Goal: Check status: Check status

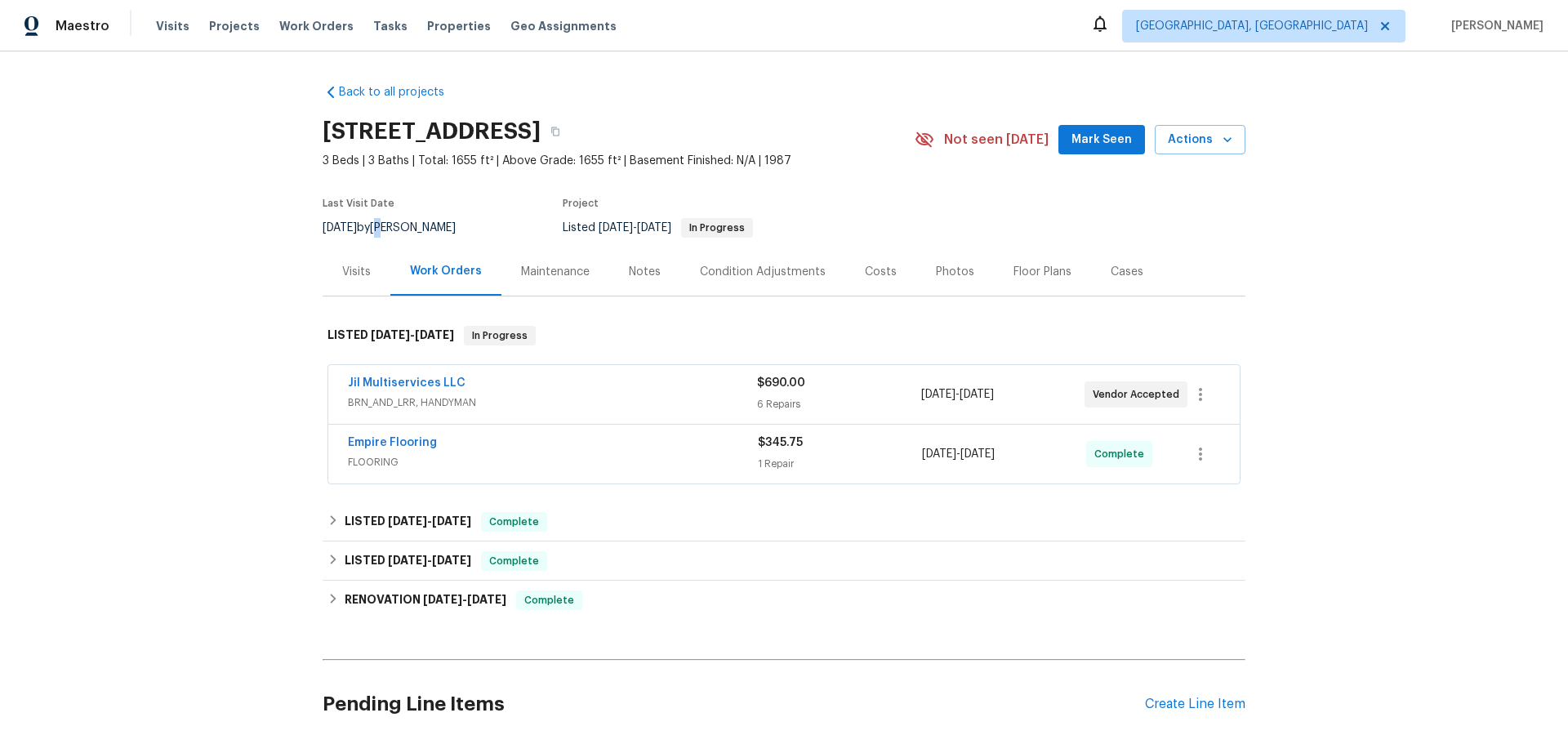
click at [402, 228] on div "[DATE] by [PERSON_NAME]" at bounding box center [398, 228] width 153 height 20
click at [203, 285] on div "Back to all projects [STREET_ADDRESS] 3 Beds | 3 Baths | Total: 1655 ft² | Abov…" at bounding box center [784, 398] width 1568 height 693
click at [350, 266] on div "Visits" at bounding box center [356, 272] width 29 height 17
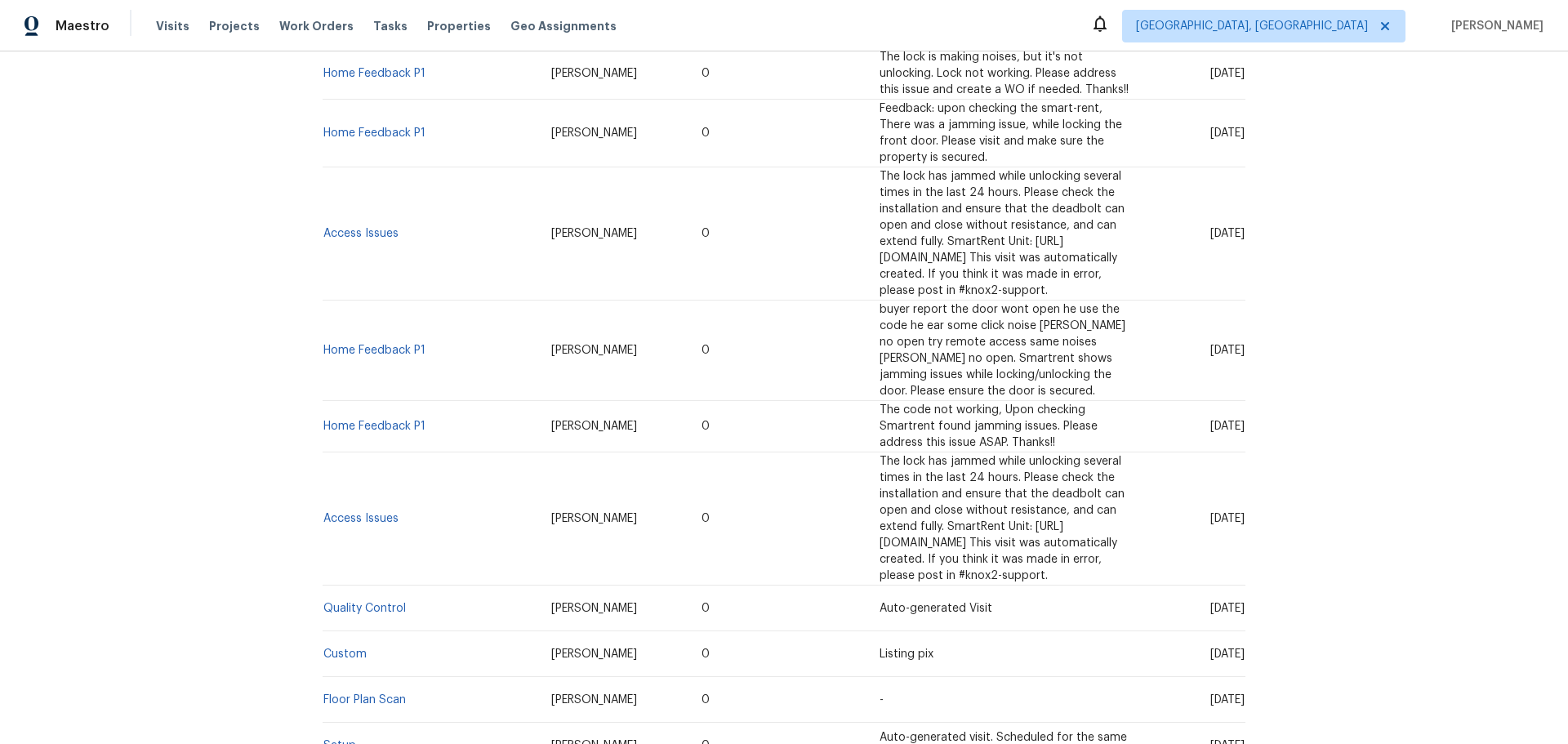
scroll to position [1257, 0]
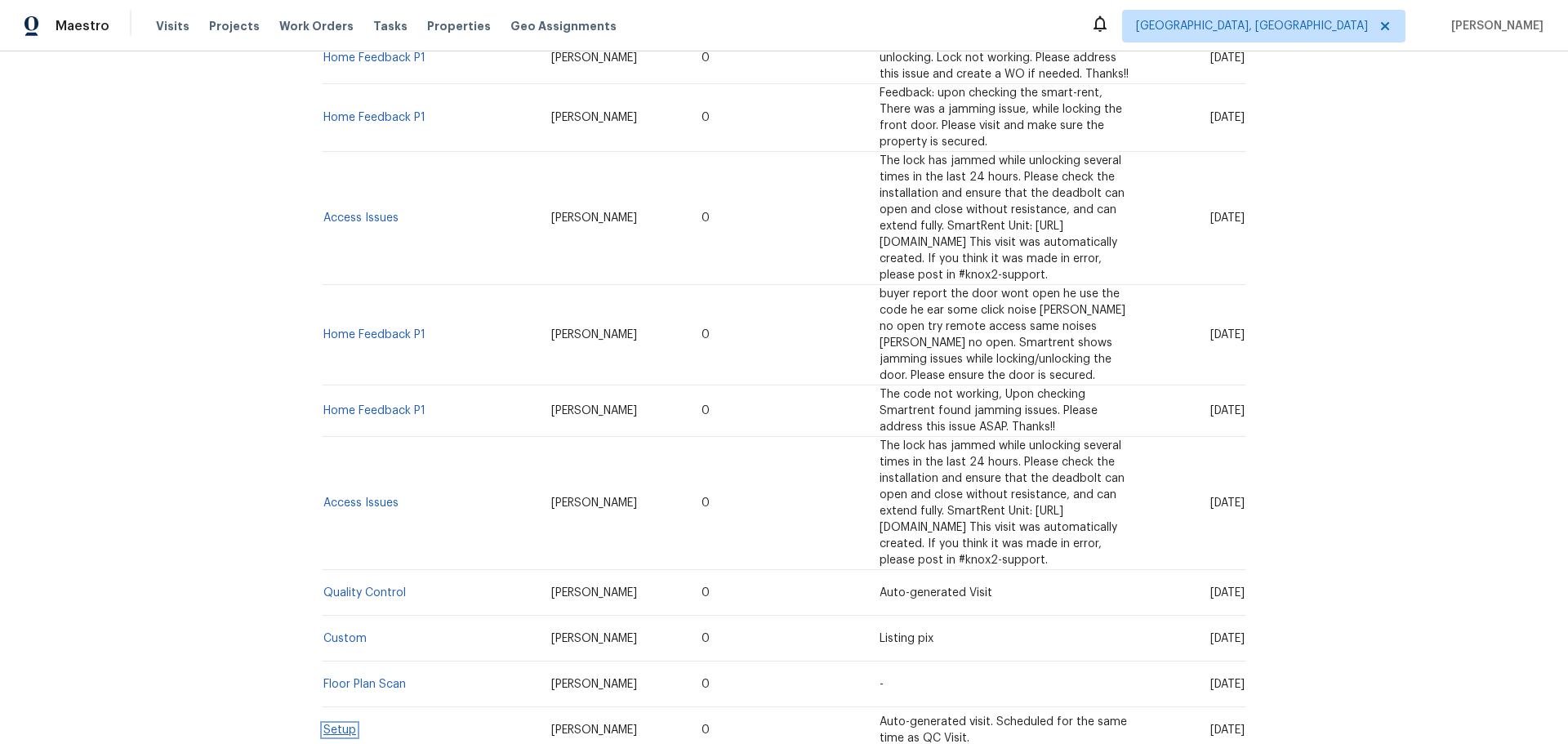
click at [338, 725] on link "Setup" at bounding box center [340, 731] width 33 height 12
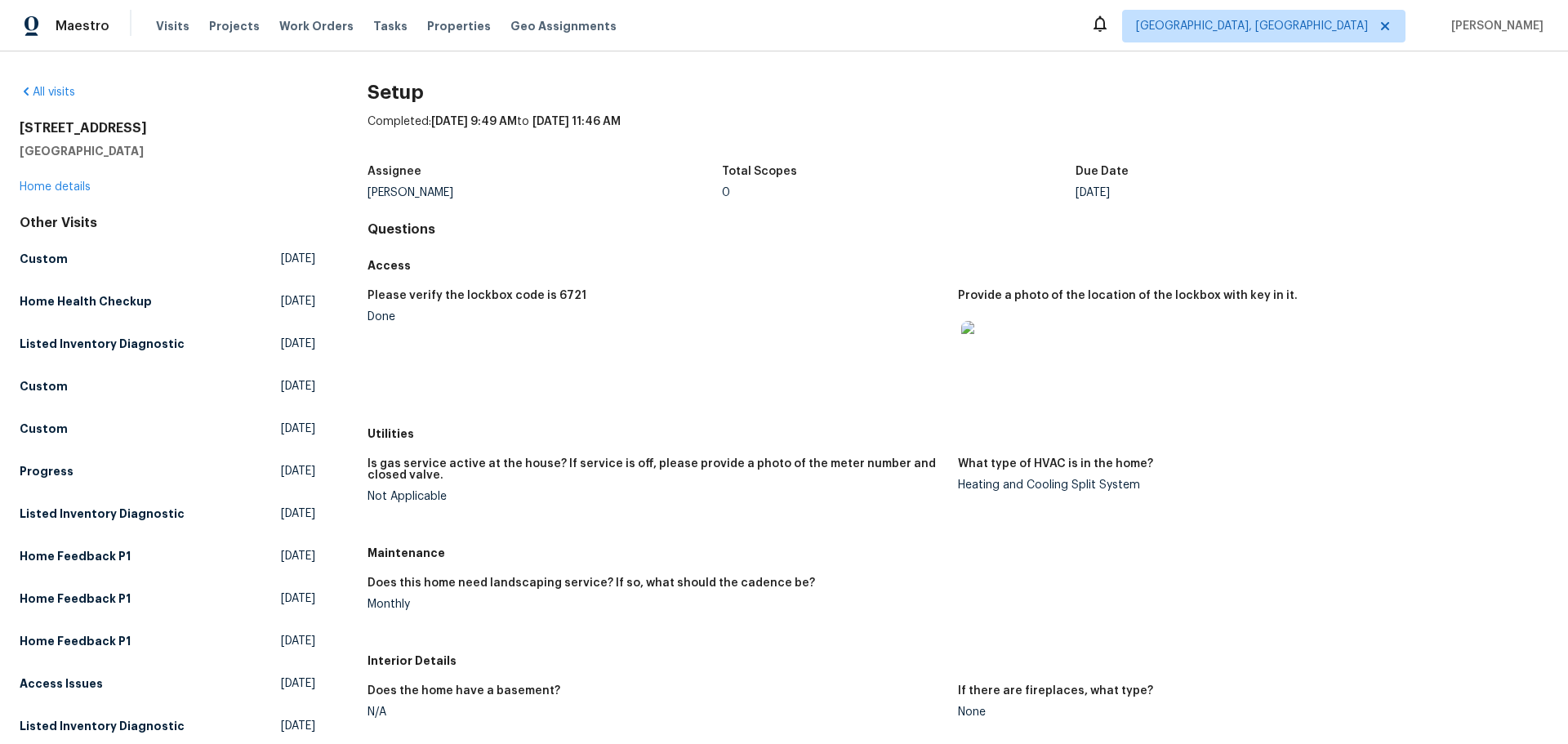
click at [1003, 73] on div "All visits [STREET_ADDRESS] Home details Other Visits Custom [DATE] Home Health…" at bounding box center [784, 398] width 1568 height 693
click at [747, 51] on div "All visits [STREET_ADDRESS] Home details Other Visits Custom [DATE] Home Health…" at bounding box center [784, 398] width 1568 height 693
click at [161, 70] on div "All visits [STREET_ADDRESS] Home details Other Visits Custom [DATE] Home Health…" at bounding box center [784, 398] width 1568 height 693
click at [606, 56] on div "All visits [STREET_ADDRESS] Home details Other Visits Custom [DATE] Home Health…" at bounding box center [784, 398] width 1568 height 693
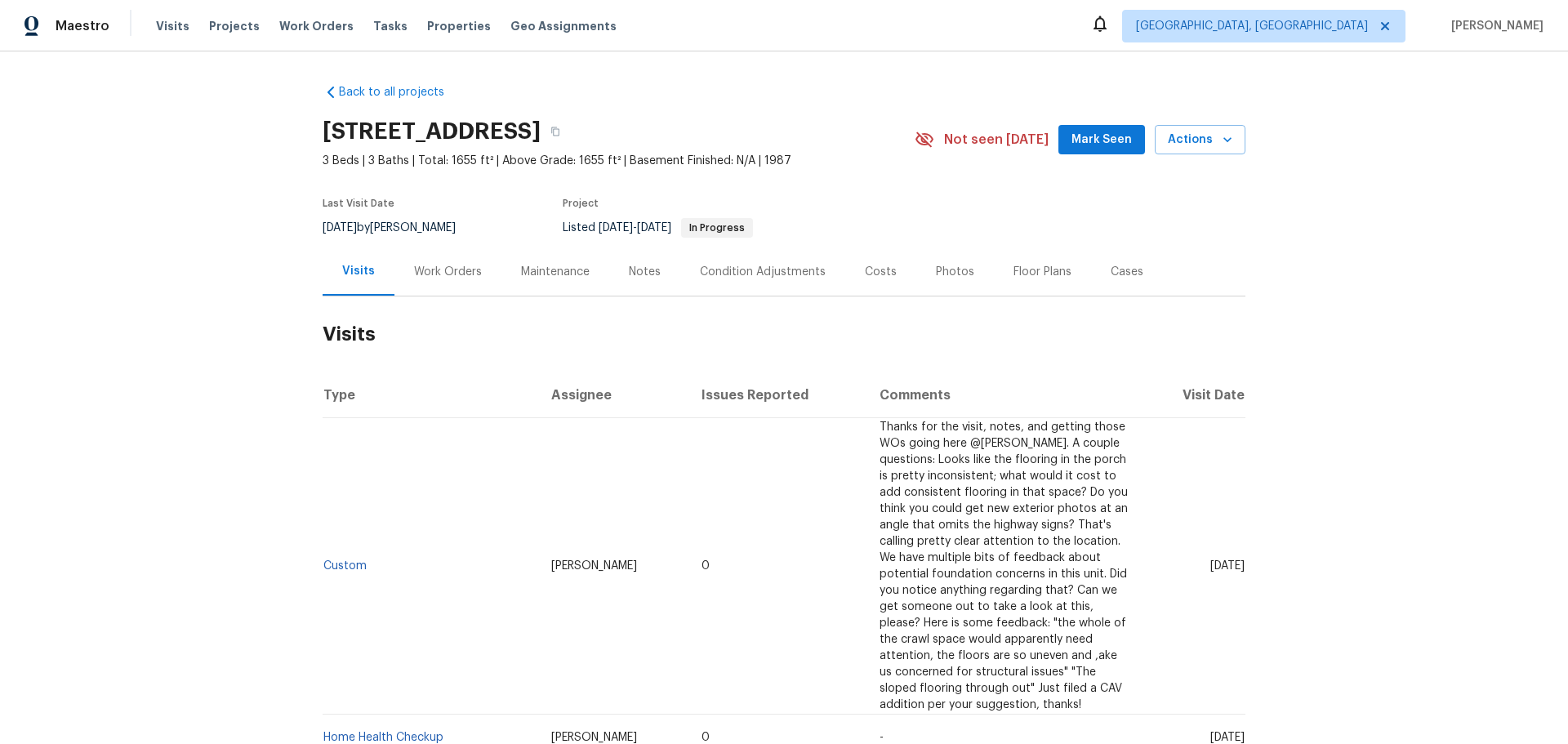
click at [462, 268] on div "Work Orders" at bounding box center [448, 272] width 68 height 17
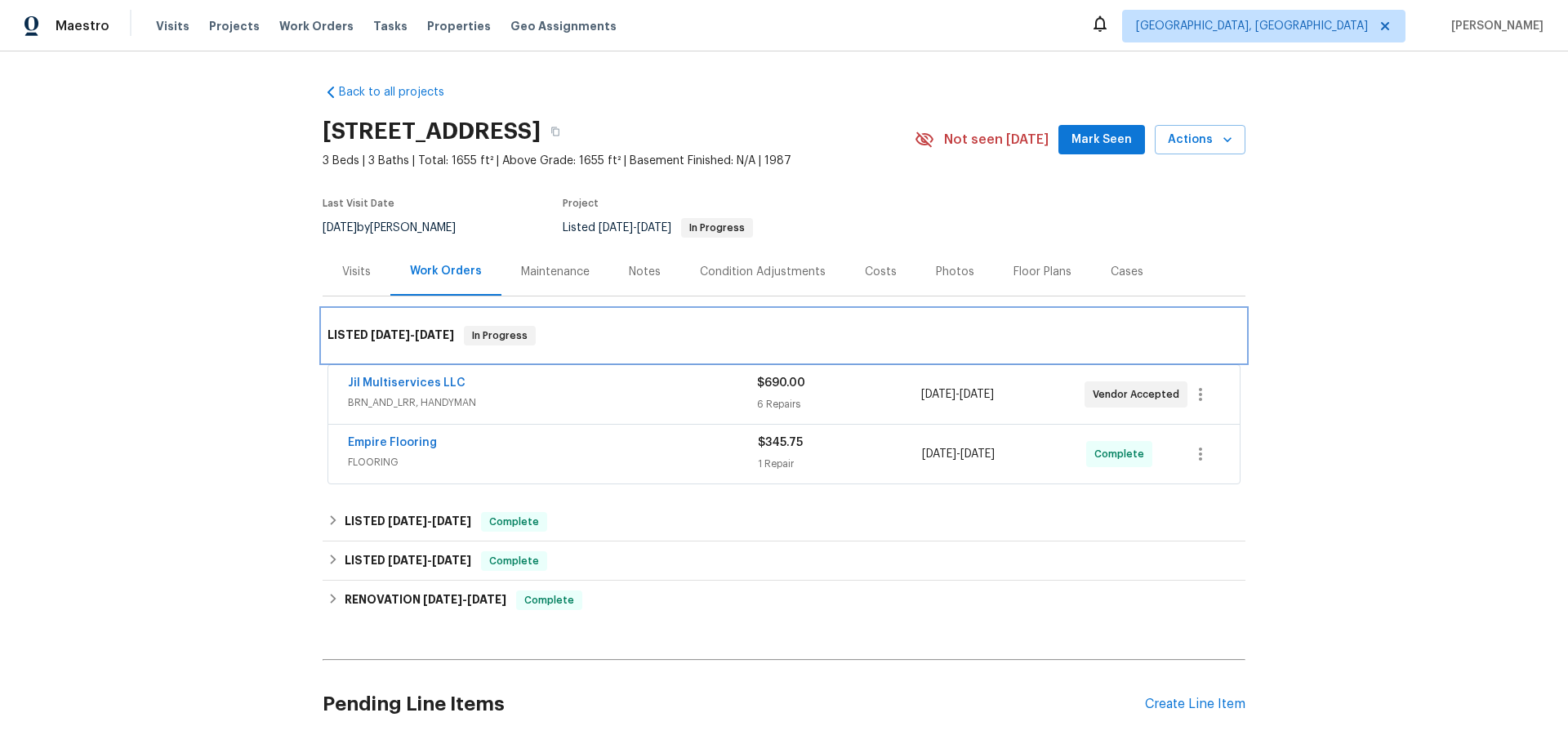
click at [578, 316] on div "LISTED 9/11/25 - 9/19/25 In Progress" at bounding box center [784, 336] width 923 height 52
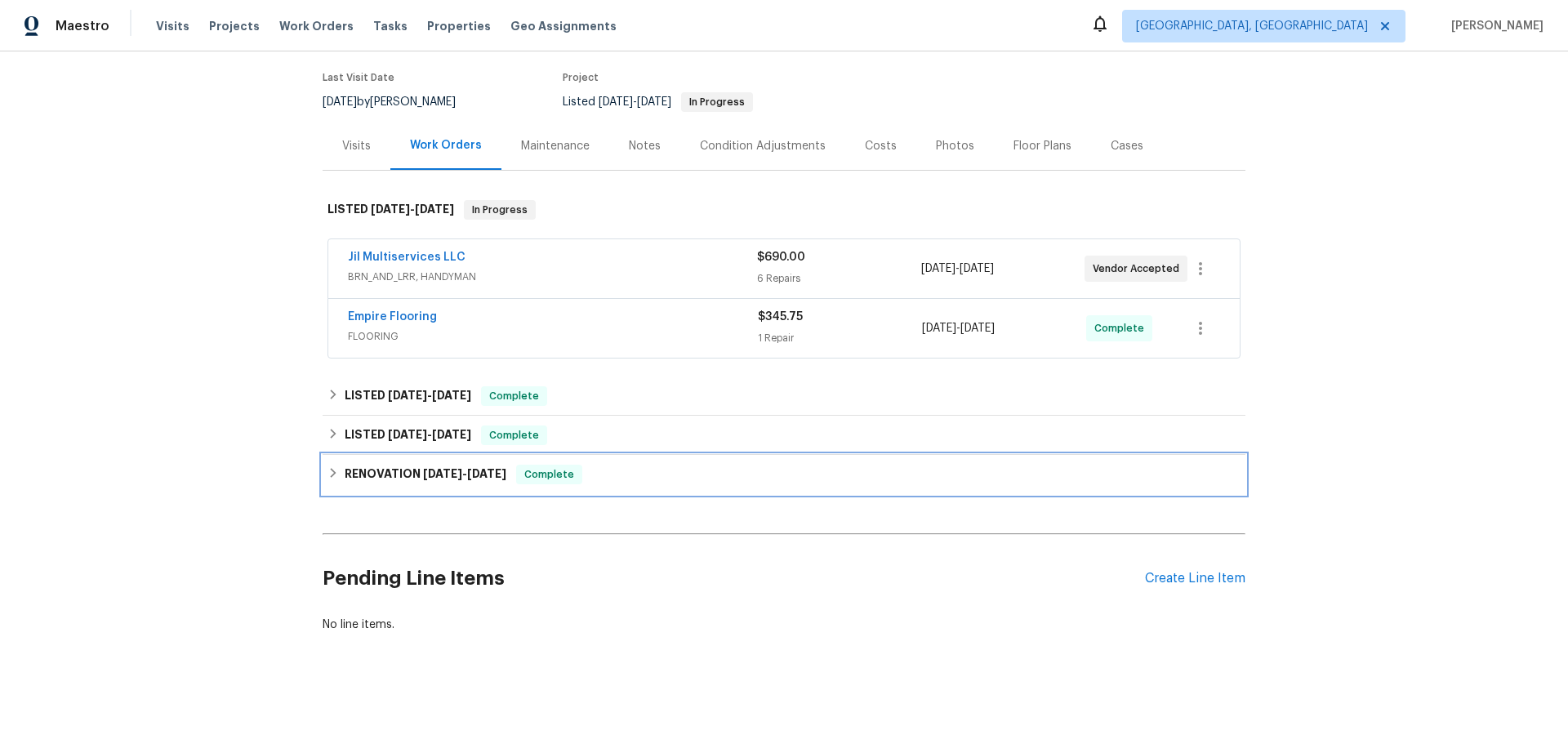
click at [387, 455] on div "RENOVATION 2/4/25 - 2/14/25 Complete" at bounding box center [784, 474] width 923 height 39
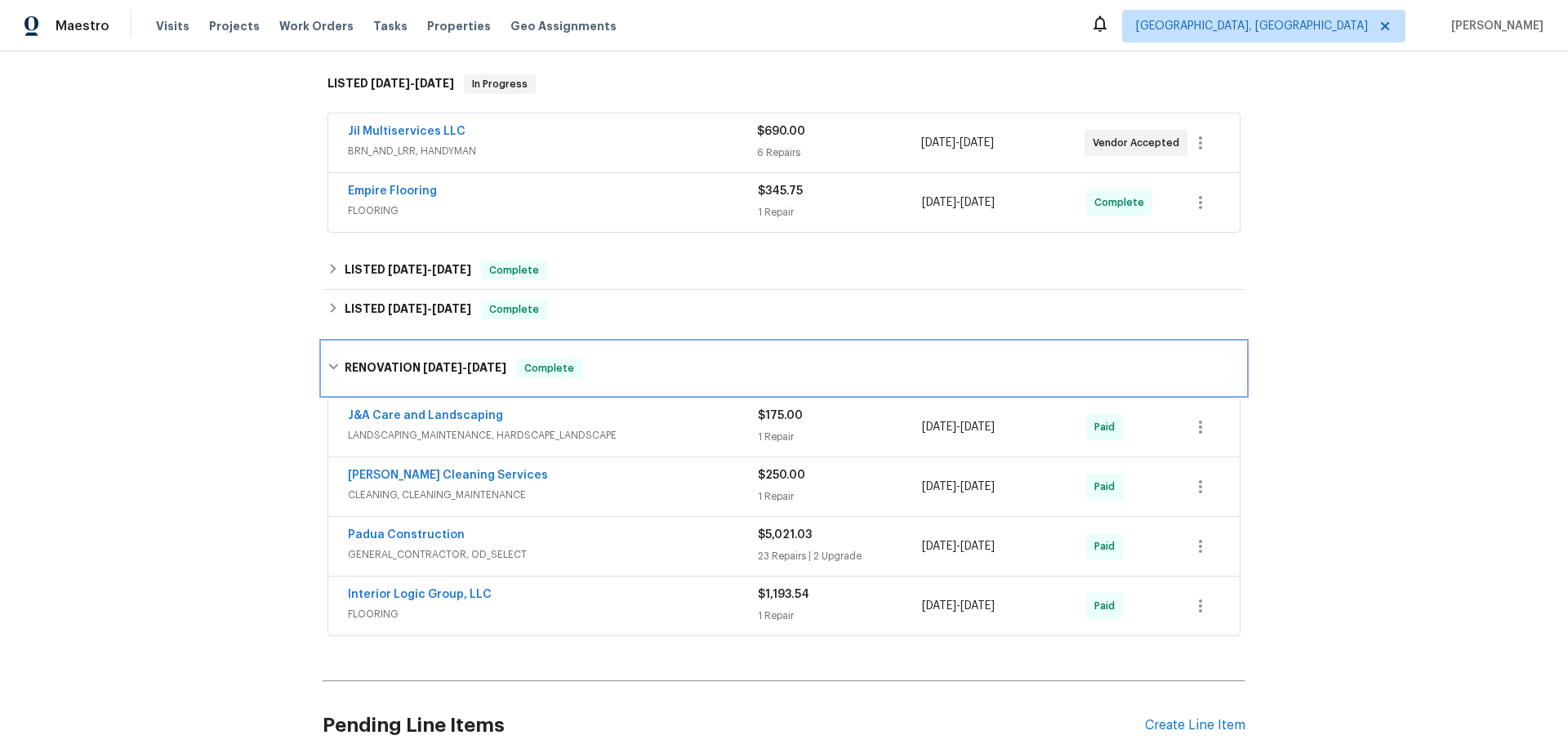
scroll to position [411, 0]
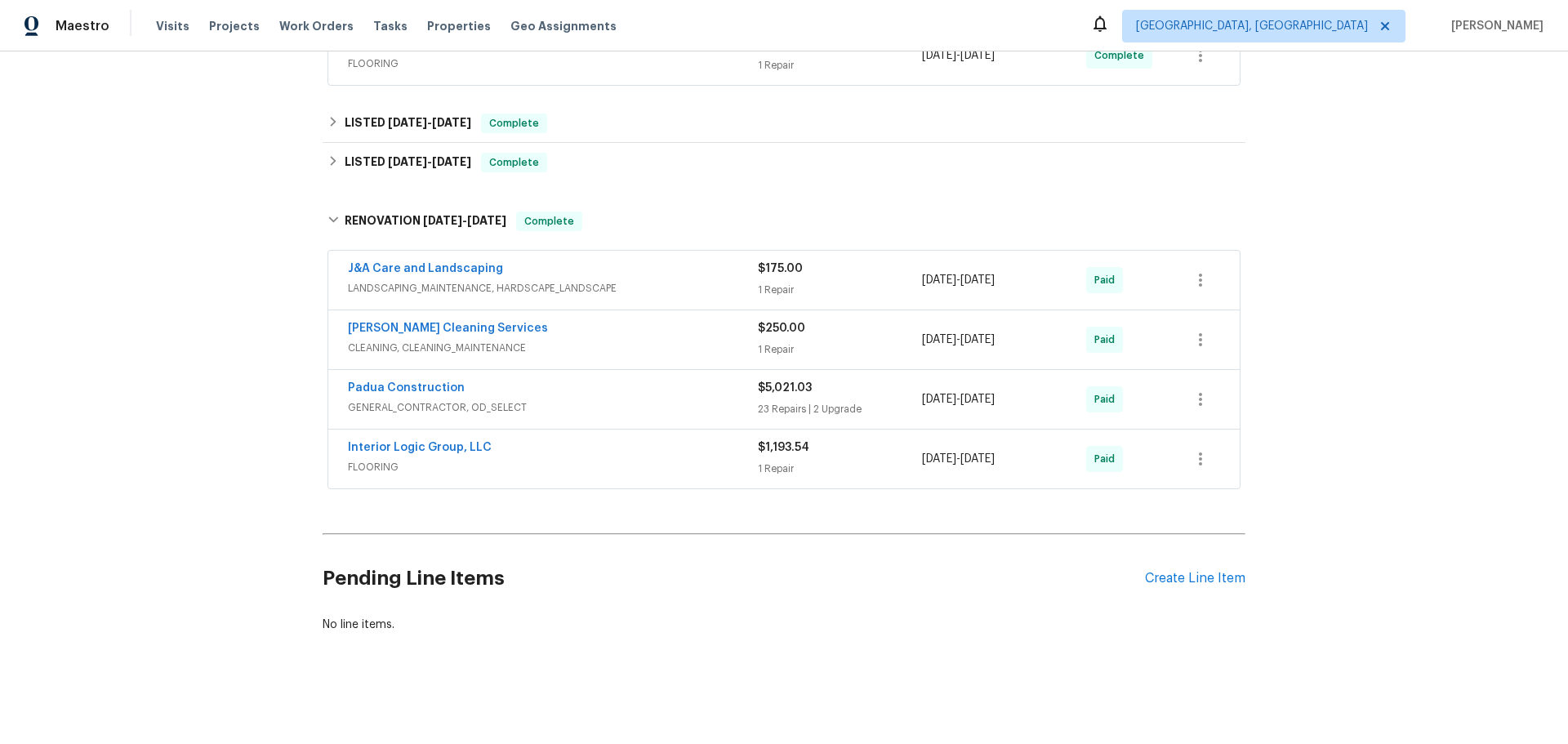
click at [570, 383] on div "Padua Construction" at bounding box center [553, 390] width 410 height 20
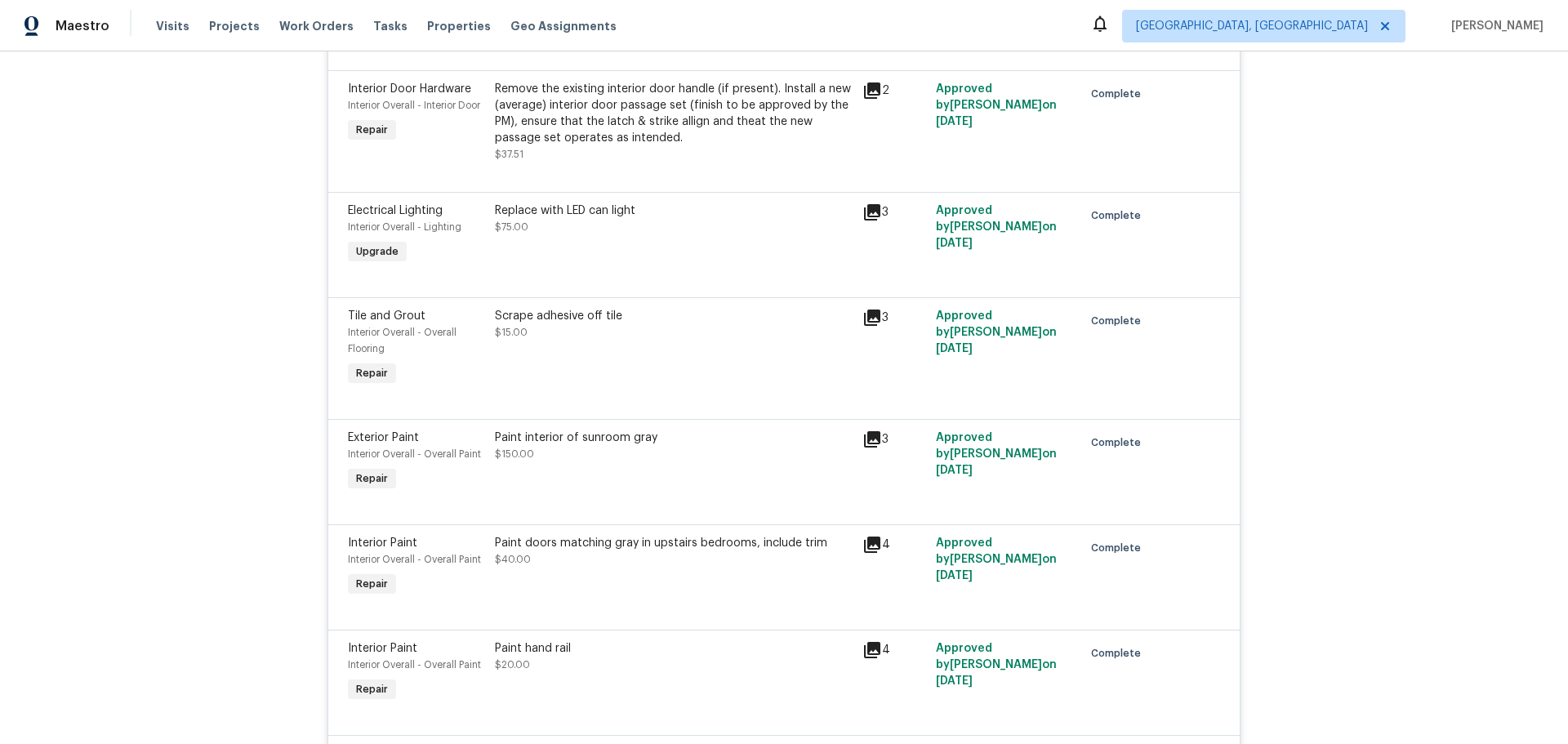
scroll to position [2169, 0]
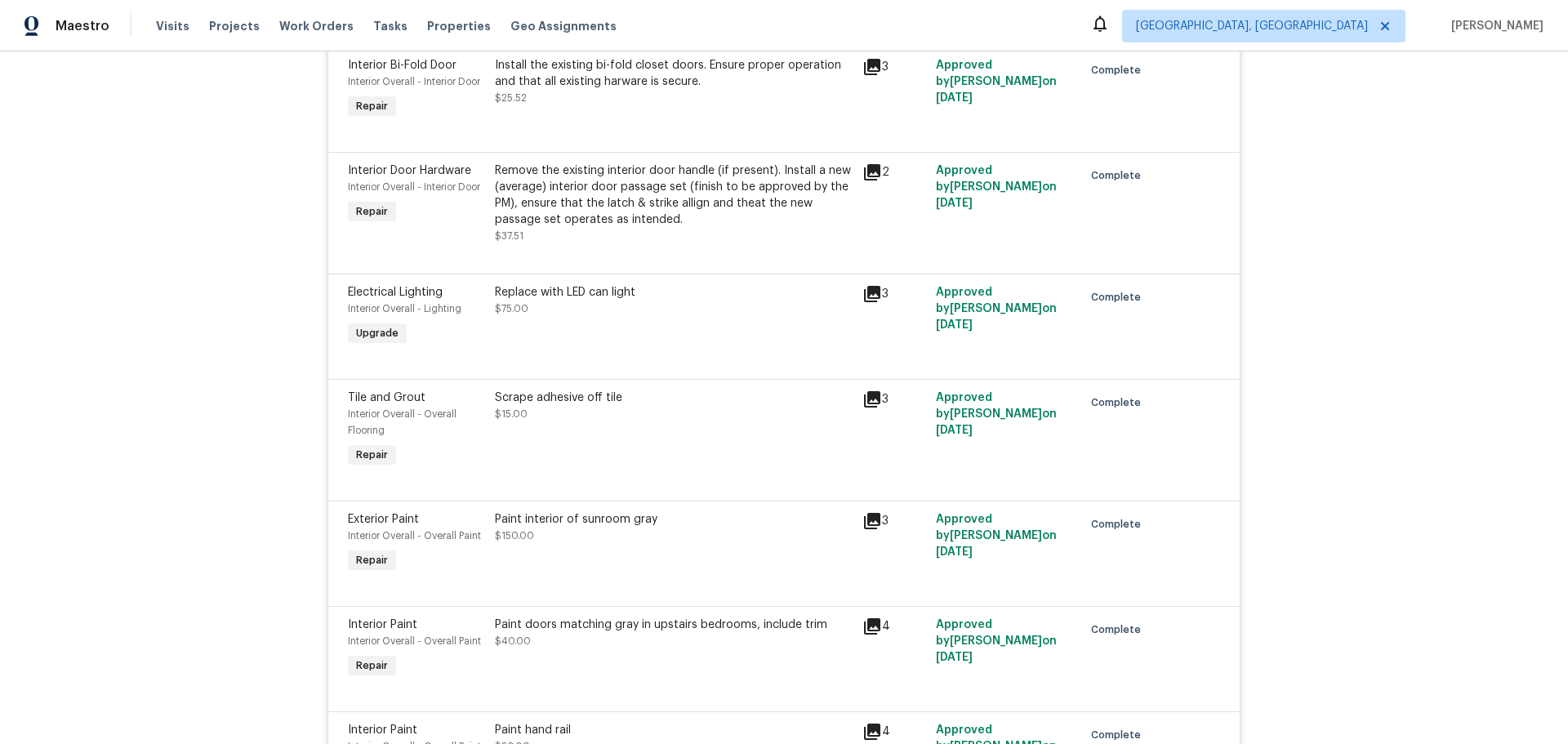
click at [155, 251] on div "Back to all projects [STREET_ADDRESS] 3 Beds | 3 Baths | Total: 1655 ft² | Abov…" at bounding box center [784, 398] width 1568 height 693
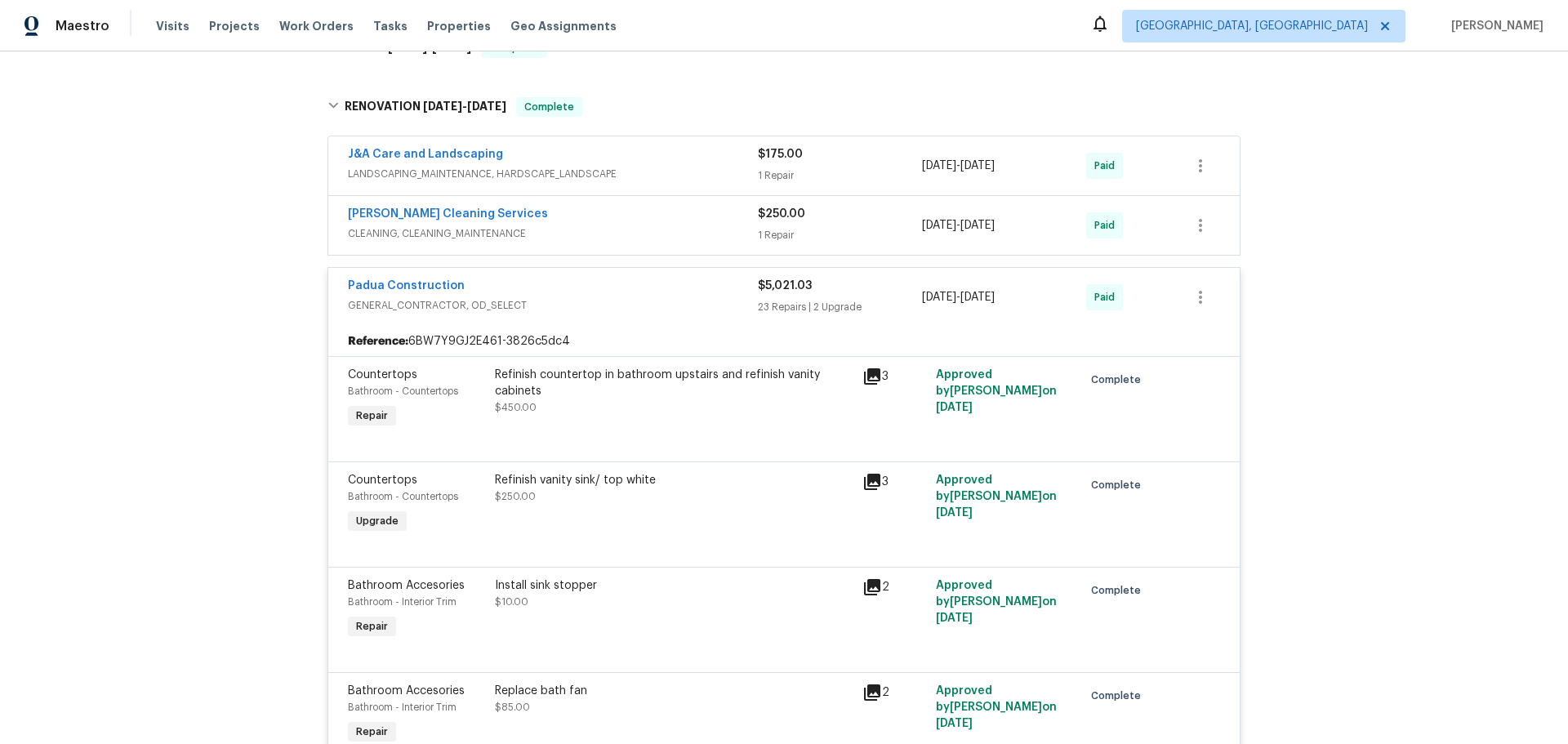
scroll to position [350, 0]
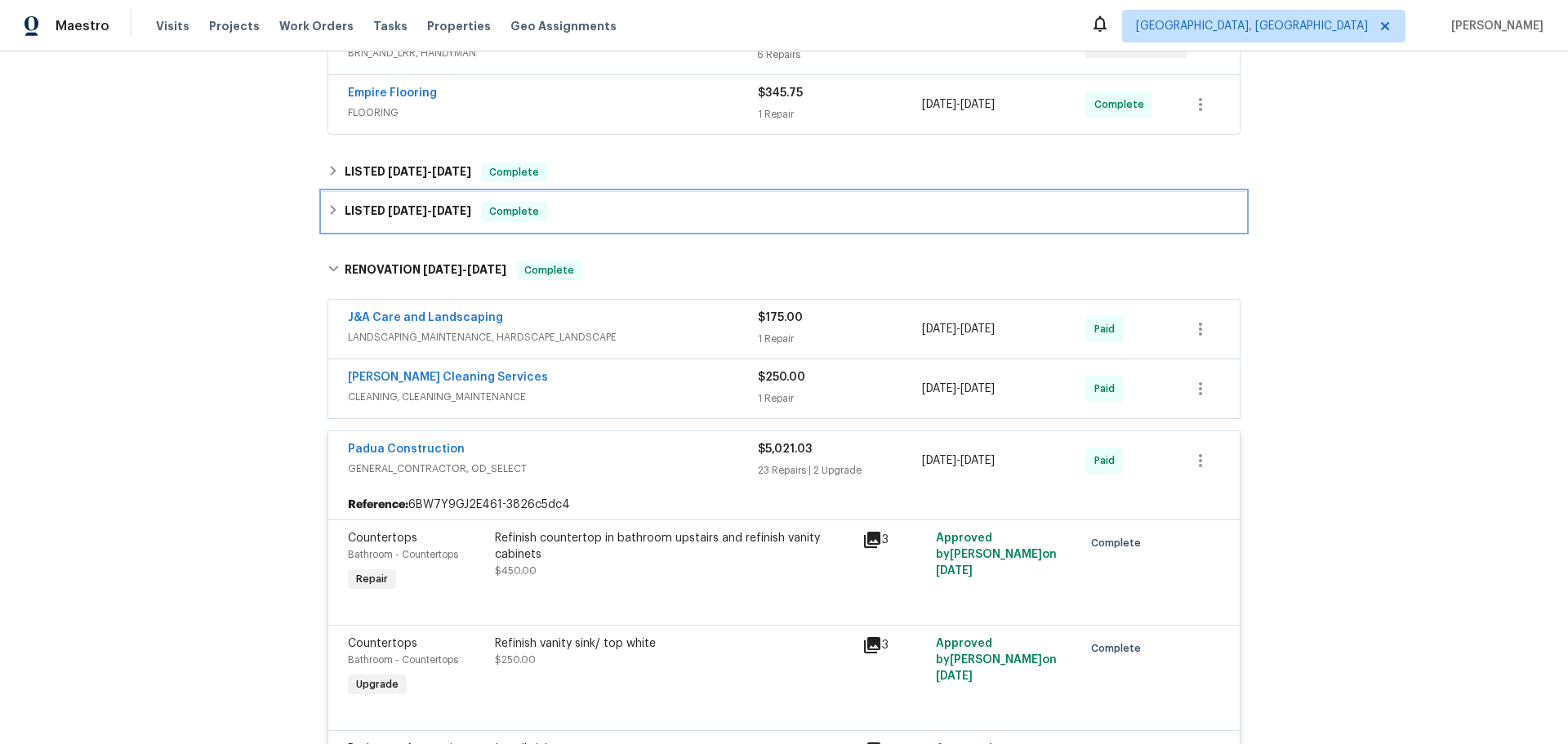
click at [376, 213] on h6 "LISTED 2/13/25 - 2/20/25" at bounding box center [407, 212] width 126 height 20
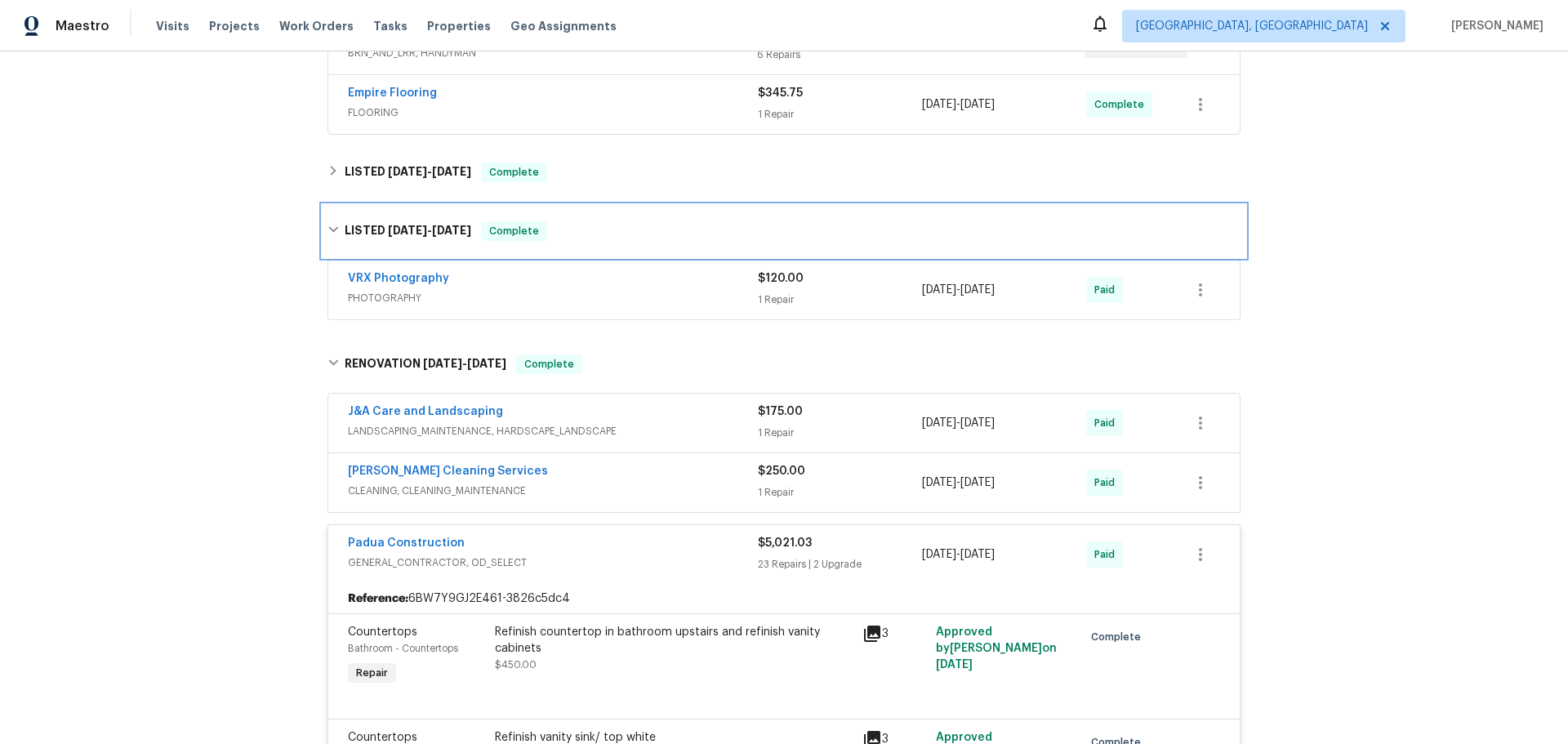
scroll to position [444, 0]
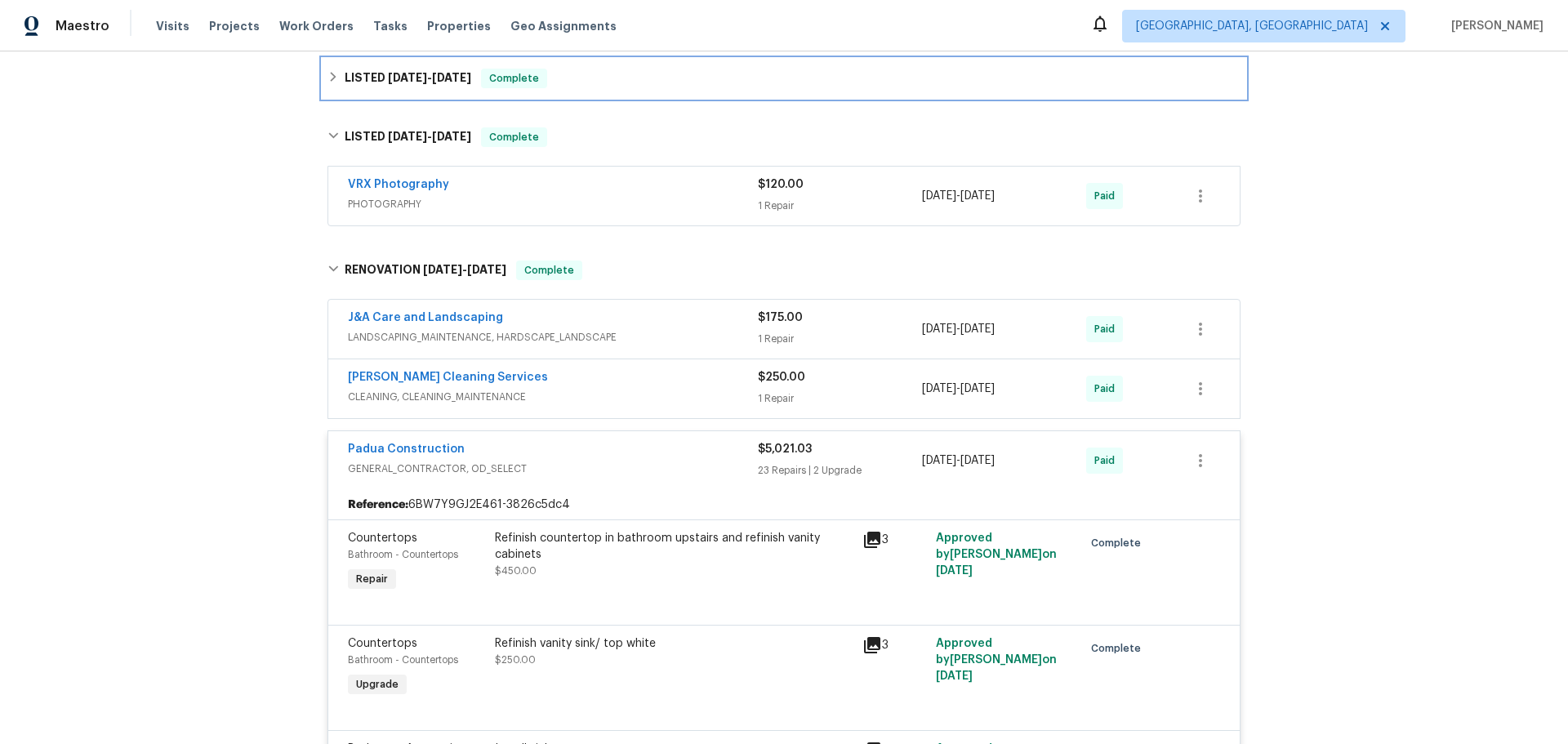
click at [387, 96] on div "LISTED 7/8/25 - 7/30/25 Complete" at bounding box center [784, 78] width 923 height 39
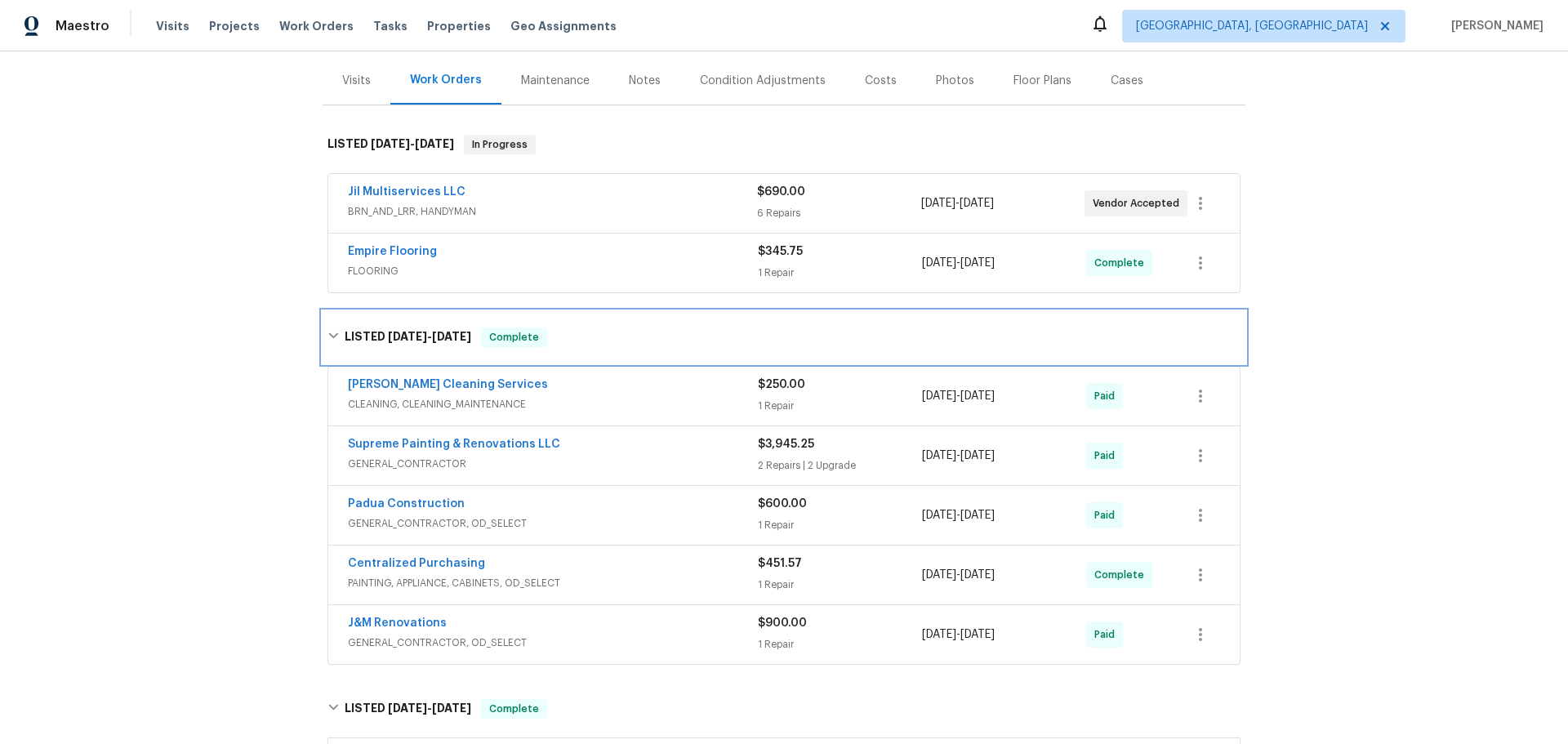
scroll to position [28, 0]
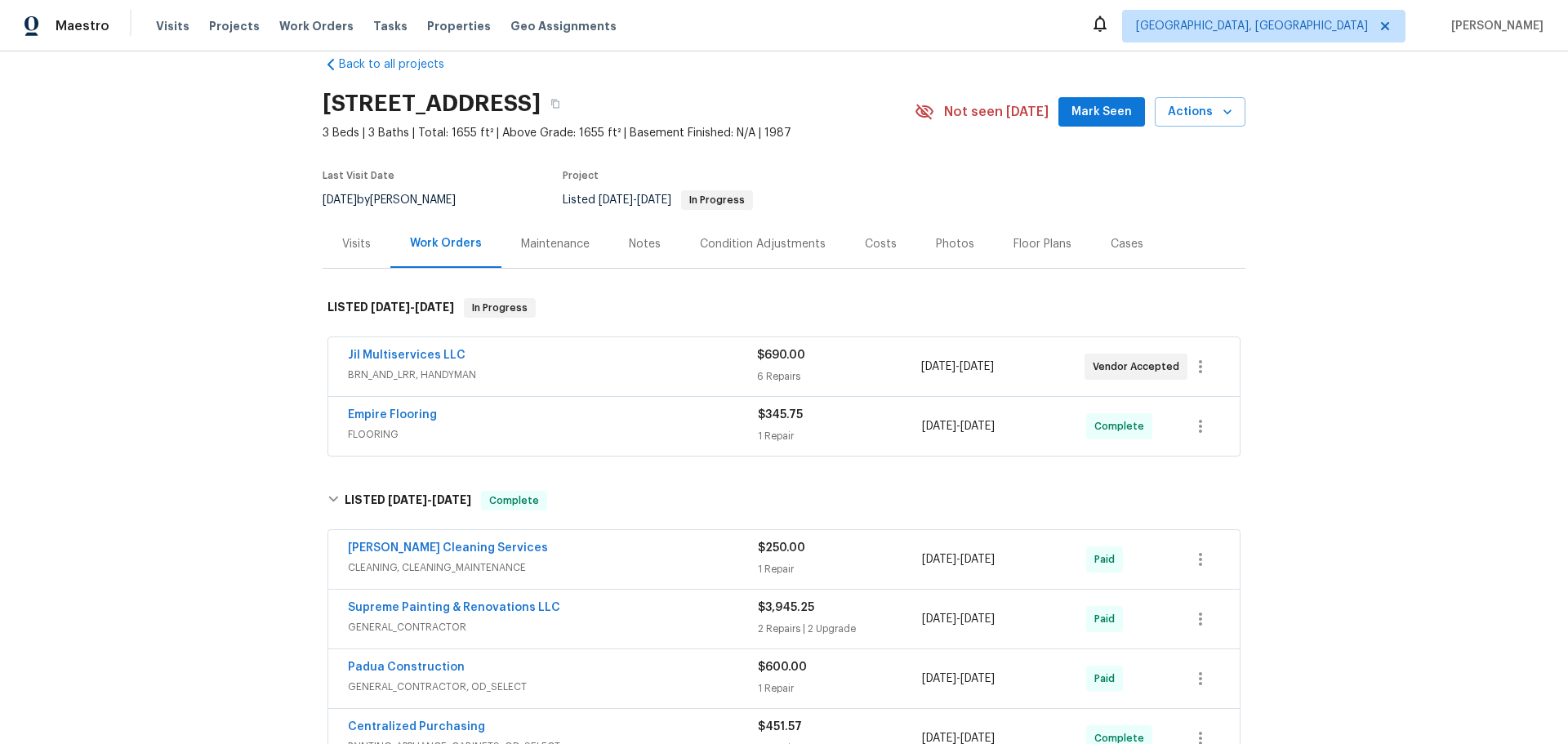
click at [488, 368] on span "BRN_AND_LRR, HANDYMAN" at bounding box center [552, 375] width 409 height 17
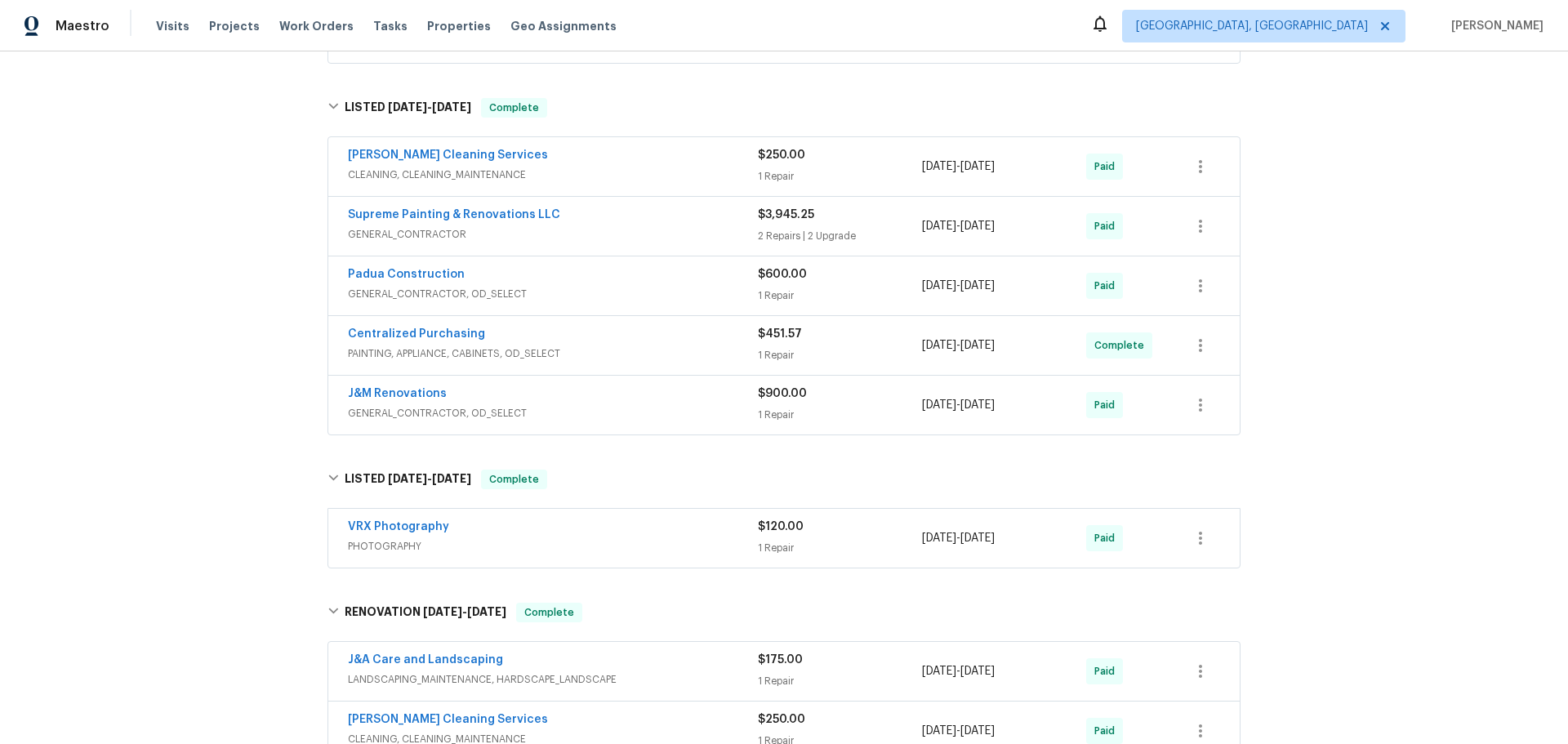
scroll to position [1743, 0]
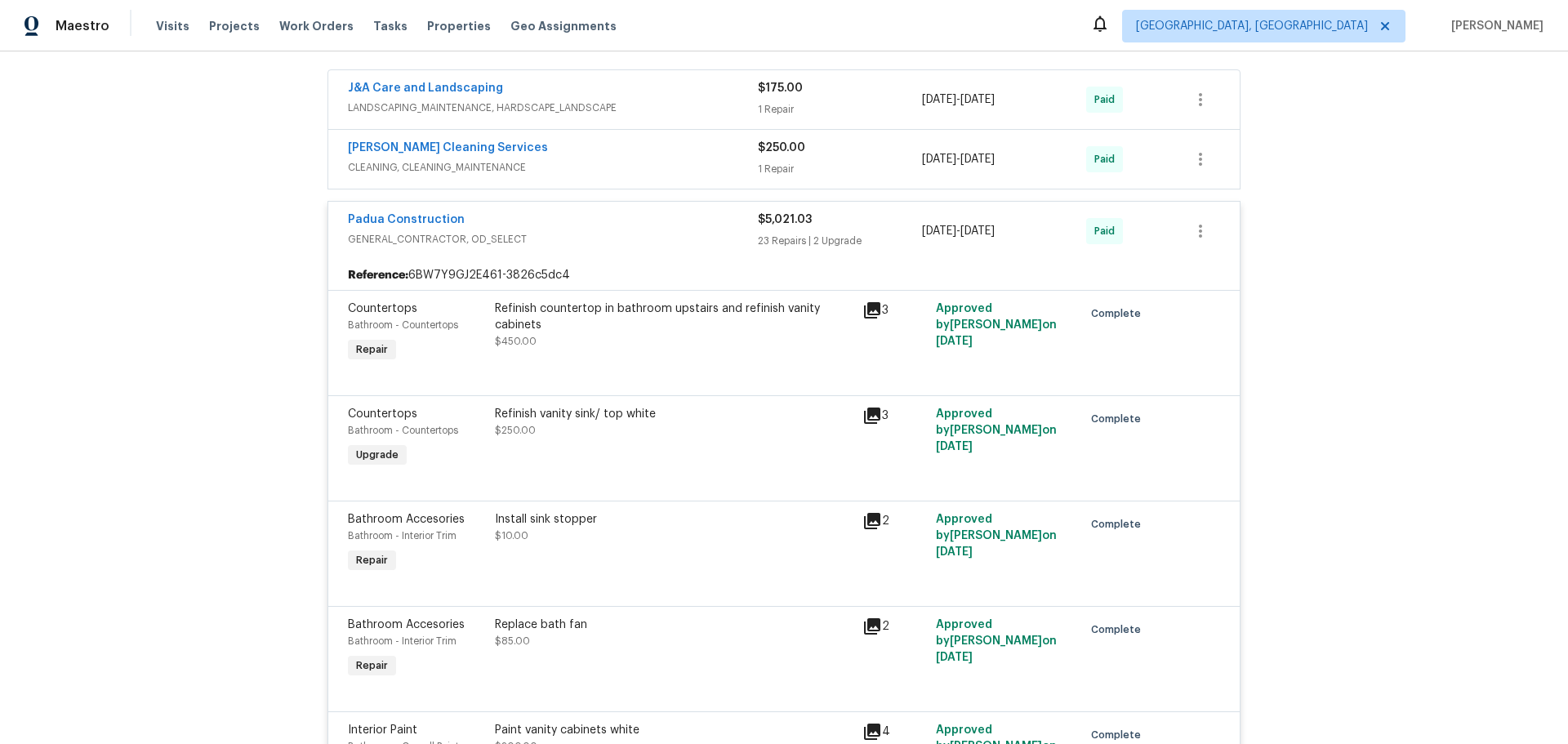
click at [239, 276] on div "Back to all projects 3048 Laurel Springs Dr, Greensboro, NC 27410 3 Beds | 3 Ba…" at bounding box center [784, 398] width 1568 height 693
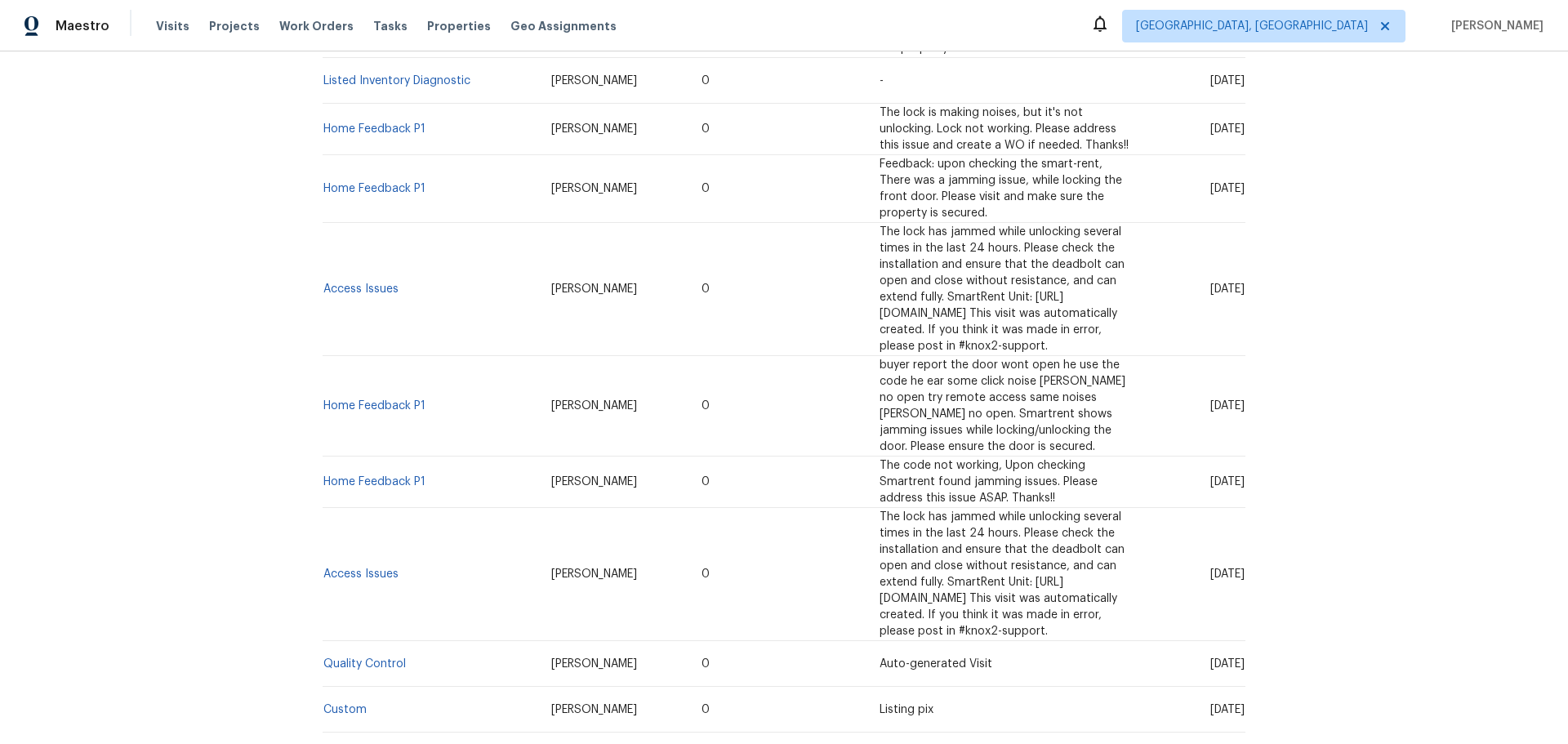
scroll to position [1257, 0]
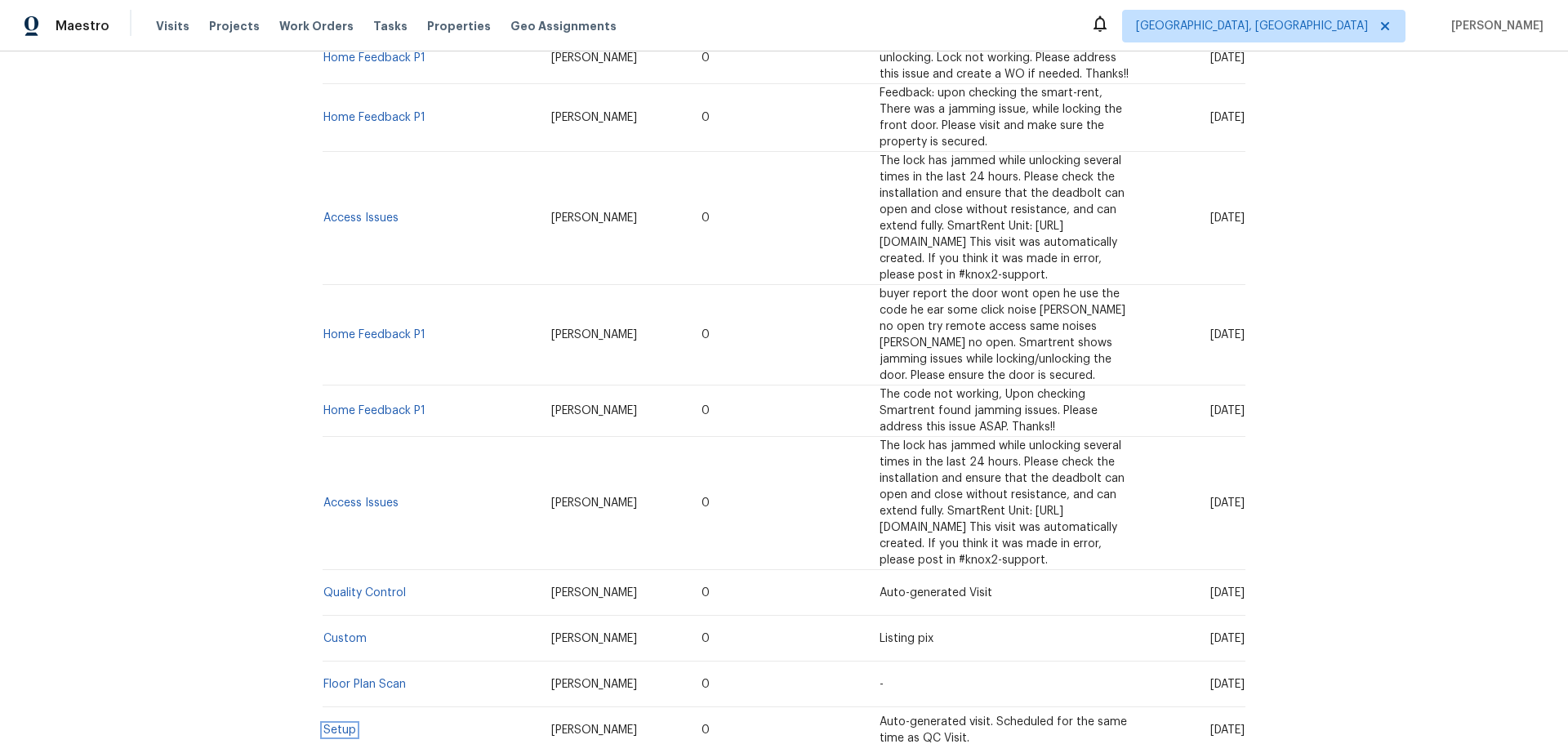
drag, startPoint x: 341, startPoint y: 508, endPoint x: 355, endPoint y: 516, distance: 16.1
click at [341, 725] on link "Setup" at bounding box center [340, 731] width 33 height 12
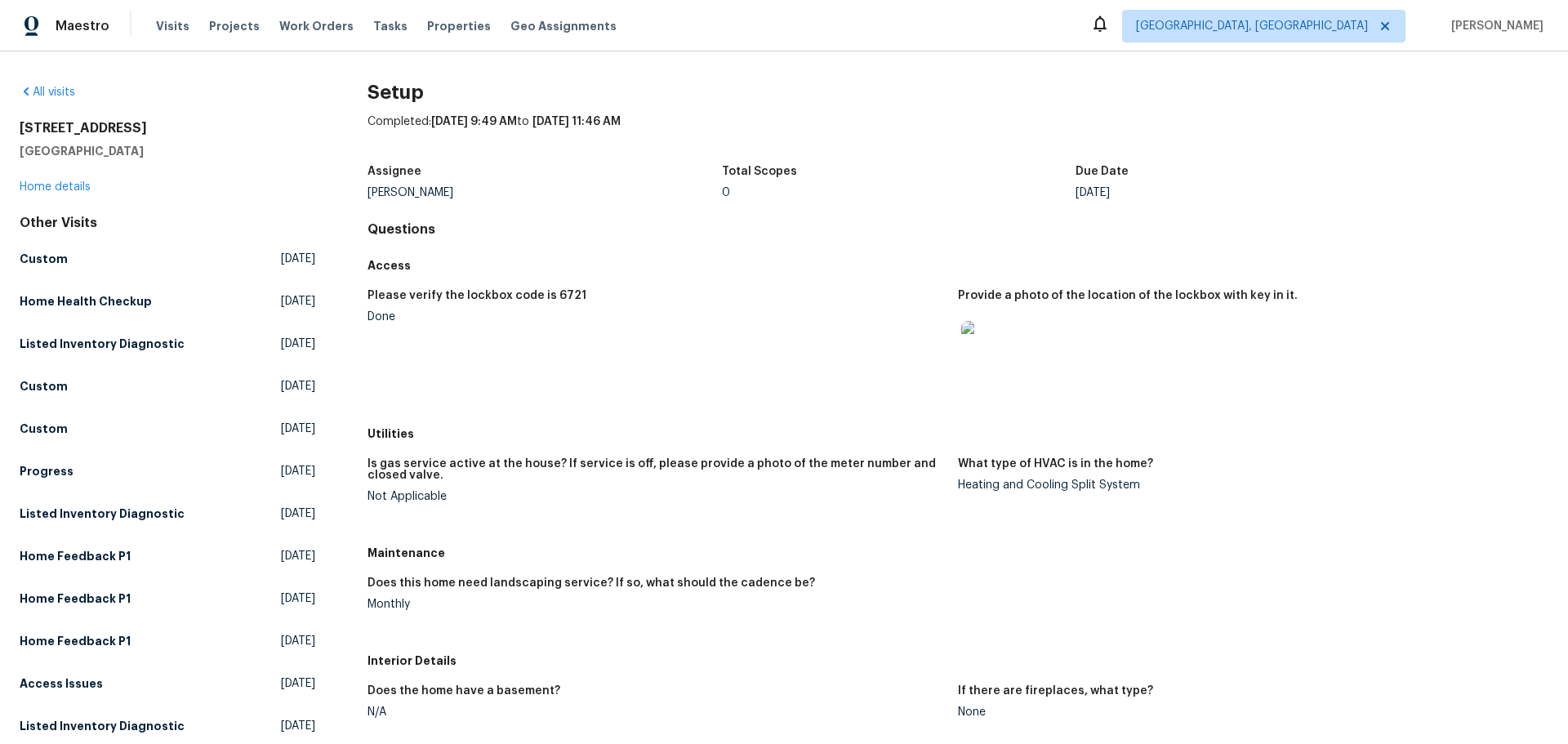
click at [840, 120] on div "Completed: 2/7/2025, 9:49 AM to 2/10/2025, 11:46 AM" at bounding box center [958, 134] width 1181 height 42
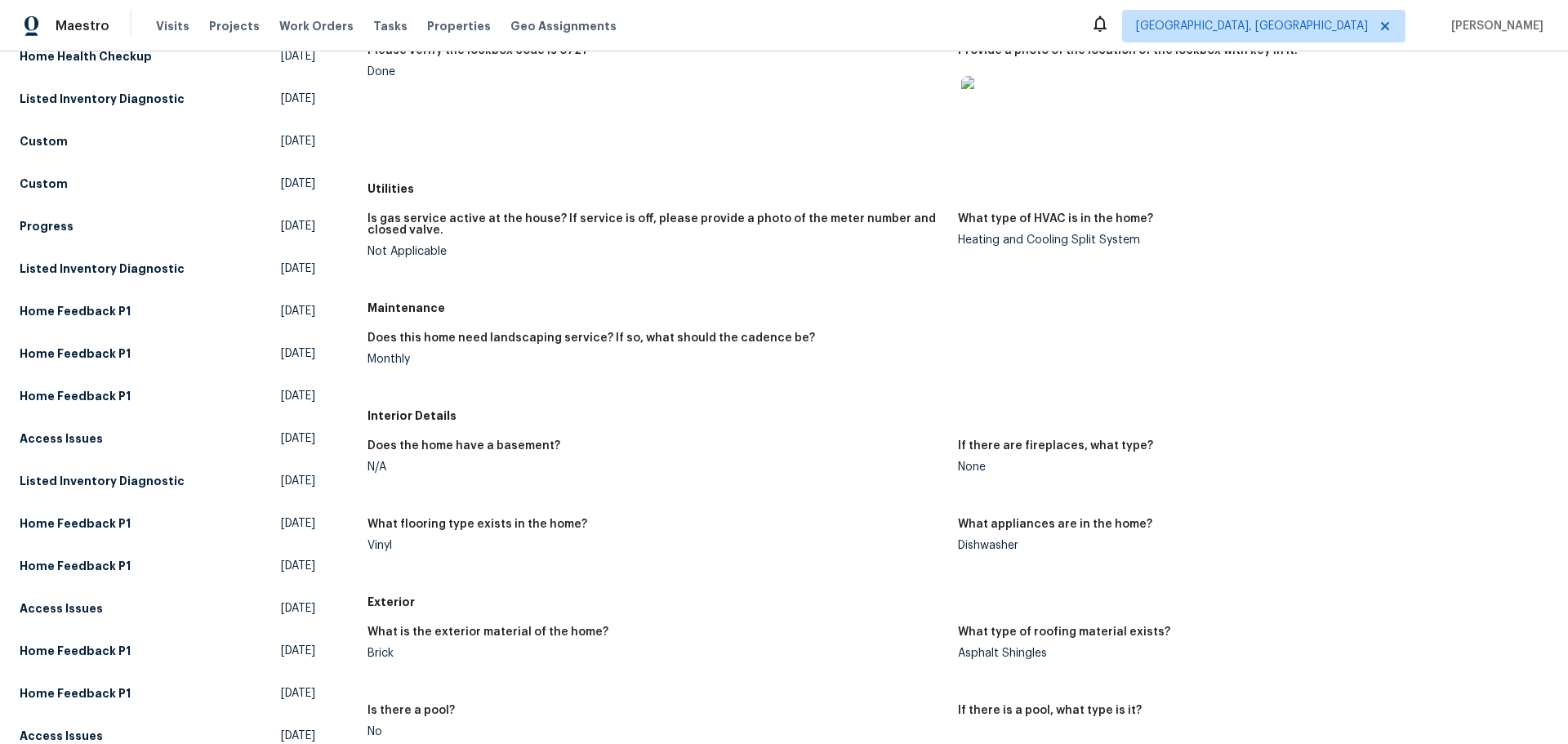
scroll to position [164, 0]
